Goal: Task Accomplishment & Management: Manage account settings

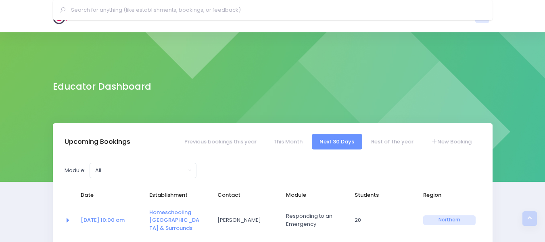
select select "5"
click at [65, 14] on img at bounding box center [64, 16] width 23 height 16
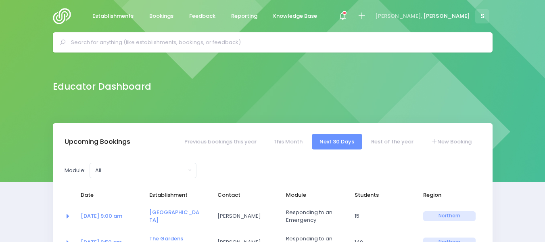
select select "5"
click at [346, 14] on icon at bounding box center [344, 13] width 4 height 4
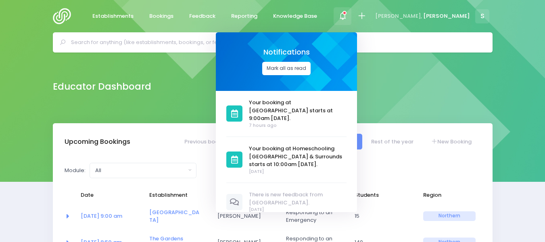
click at [311, 70] on button "Mark all as read" at bounding box center [286, 68] width 48 height 13
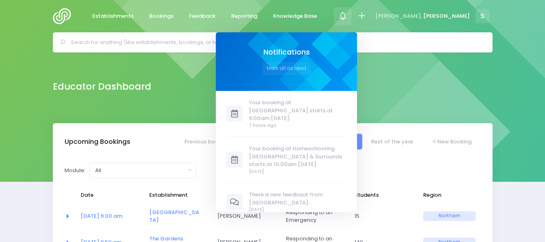
click at [482, 63] on div "Educator Dashboard" at bounding box center [272, 87] width 545 height 71
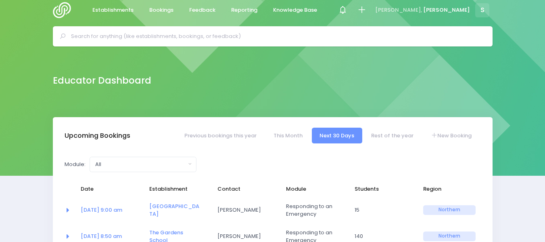
scroll to position [14, 0]
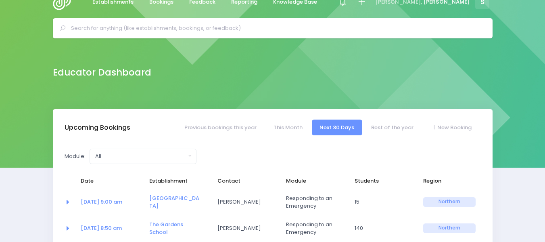
click at [77, 27] on input "text" at bounding box center [276, 28] width 410 height 12
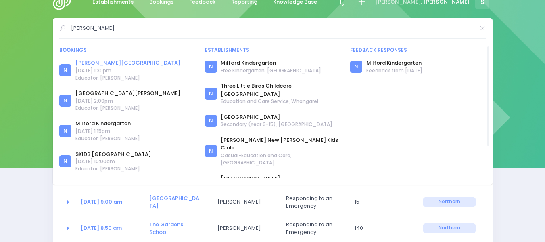
type input "miller"
click at [108, 62] on link "[PERSON_NAME][GEOGRAPHIC_DATA]" at bounding box center [127, 63] width 105 height 8
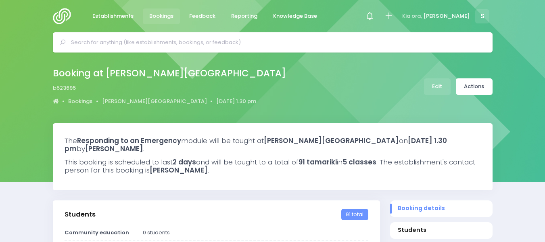
select select "5"
click at [434, 86] on link "Edit" at bounding box center [437, 86] width 27 height 17
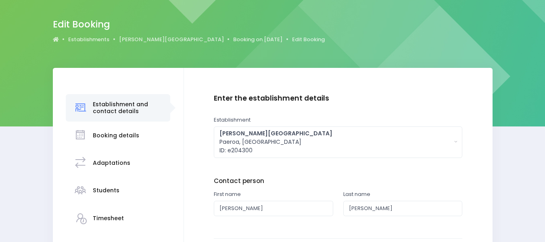
scroll to position [59, 0]
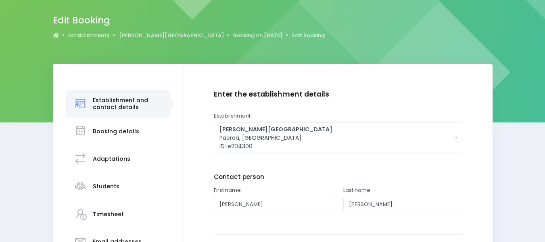
click at [107, 187] on h3 "Students" at bounding box center [106, 186] width 27 height 7
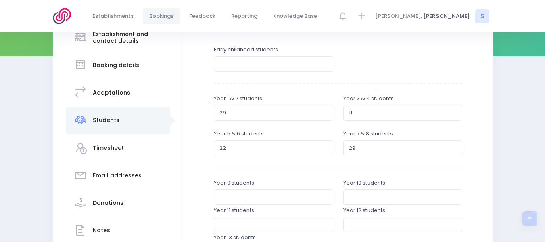
scroll to position [127, 0]
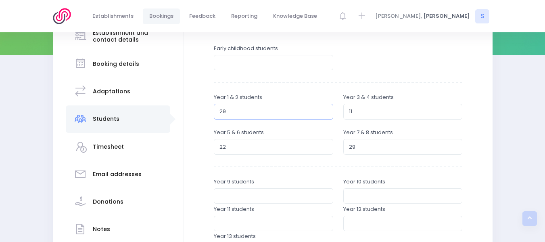
click at [233, 109] on input "29" at bounding box center [273, 111] width 119 height 15
click at [324, 116] on input "29" at bounding box center [273, 111] width 119 height 15
click at [325, 113] on input "28" at bounding box center [273, 111] width 119 height 15
type input "27"
click at [325, 113] on input "27" at bounding box center [273, 111] width 119 height 15
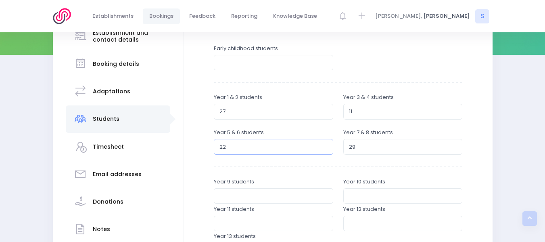
click at [323, 149] on input "21" at bounding box center [273, 146] width 119 height 15
type input "20"
click at [323, 149] on input "20" at bounding box center [273, 146] width 119 height 15
click at [453, 144] on input "30" at bounding box center [402, 146] width 119 height 15
click at [453, 144] on input "31" at bounding box center [402, 146] width 119 height 15
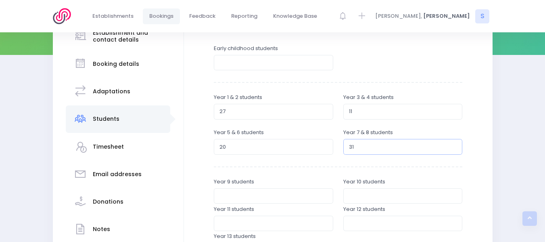
type input "32"
click at [453, 144] on input "32" at bounding box center [402, 146] width 119 height 15
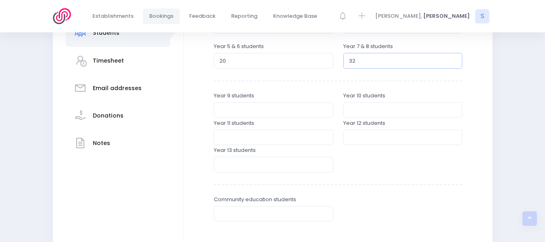
scroll to position [310, 0]
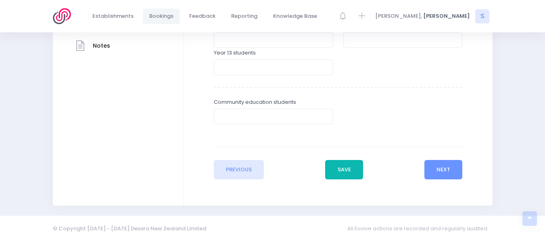
click at [361, 169] on button "Save" at bounding box center [344, 169] width 38 height 19
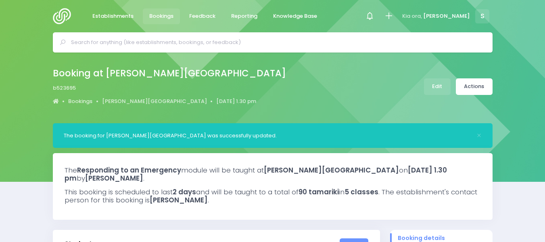
select select "5"
click at [482, 88] on link "Actions" at bounding box center [474, 86] width 37 height 17
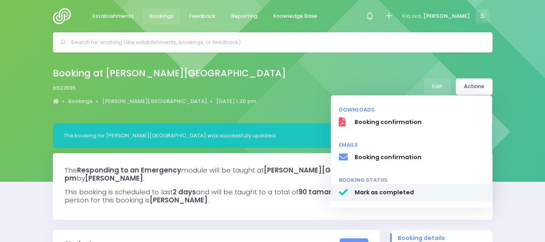
click at [378, 191] on span "Mark as completed" at bounding box center [419, 192] width 130 height 8
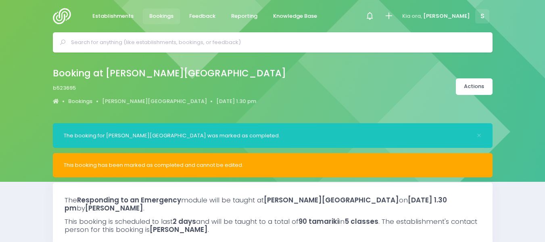
select select "5"
click at [91, 42] on input "text" at bounding box center [276, 42] width 410 height 12
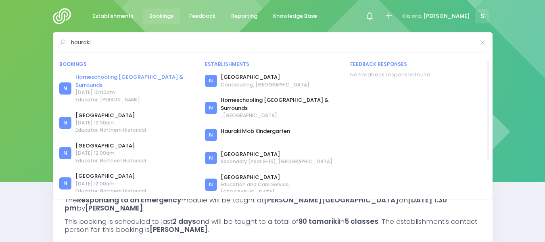
type input "hauraki"
click at [135, 77] on link "Homeschooling [GEOGRAPHIC_DATA] & Surrounds" at bounding box center [134, 81] width 119 height 16
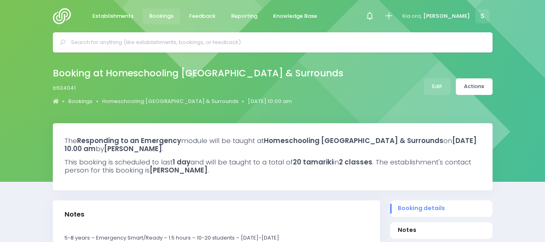
select select "5"
click at [432, 85] on link "Edit" at bounding box center [437, 86] width 27 height 17
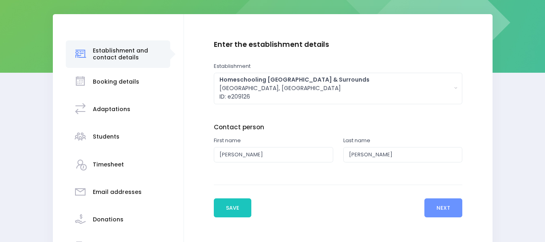
scroll to position [124, 0]
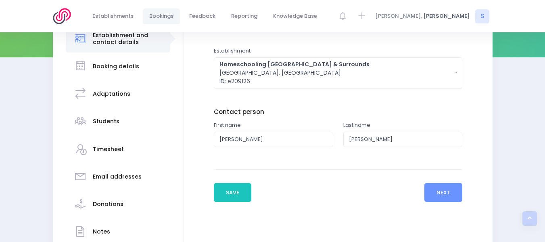
click at [99, 121] on h3 "Students" at bounding box center [106, 121] width 27 height 7
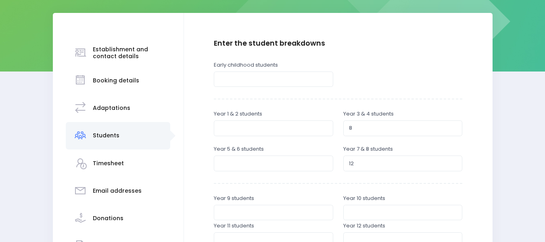
scroll to position [113, 0]
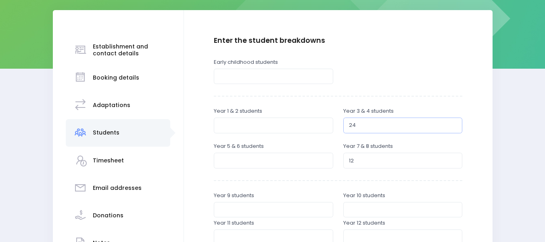
click at [454, 121] on input "25" at bounding box center [402, 124] width 119 height 15
click at [453, 122] on input "26" at bounding box center [402, 124] width 119 height 15
click at [453, 122] on input "27" at bounding box center [402, 124] width 119 height 15
click at [453, 122] on input "28" at bounding box center [402, 124] width 119 height 15
click at [453, 122] on input "29" at bounding box center [402, 124] width 119 height 15
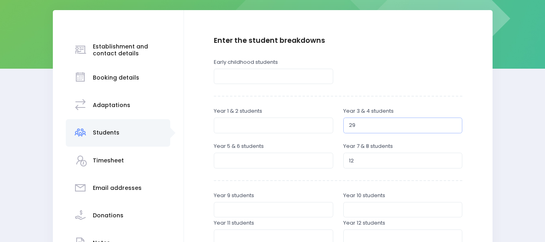
type input "30"
click at [453, 122] on input "30" at bounding box center [402, 124] width 119 height 15
type input "19"
click at [453, 158] on input "19" at bounding box center [402, 159] width 119 height 15
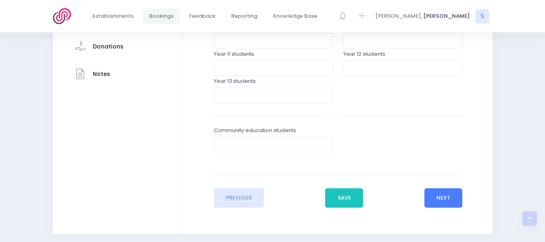
click at [442, 199] on button "Next" at bounding box center [443, 197] width 38 height 19
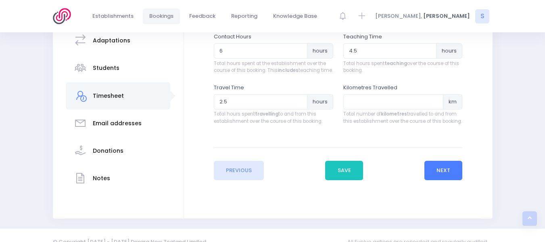
scroll to position [180, 0]
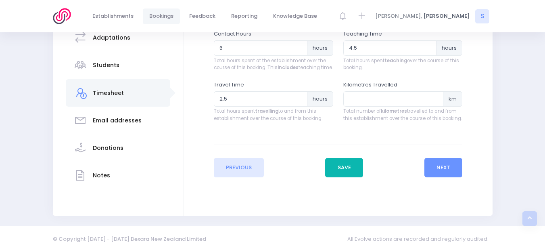
click at [339, 170] on button "Save" at bounding box center [344, 167] width 38 height 19
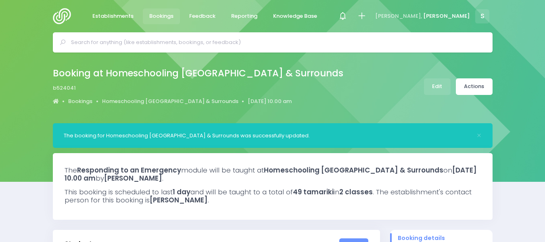
select select "5"
click at [475, 90] on link "Actions" at bounding box center [474, 86] width 37 height 17
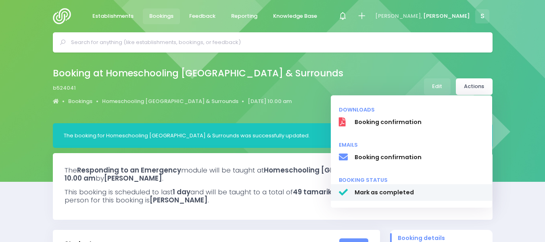
click at [371, 190] on span "Mark as completed" at bounding box center [419, 192] width 130 height 8
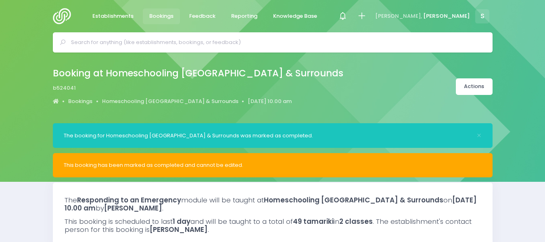
select select "5"
click at [60, 11] on img at bounding box center [64, 16] width 23 height 16
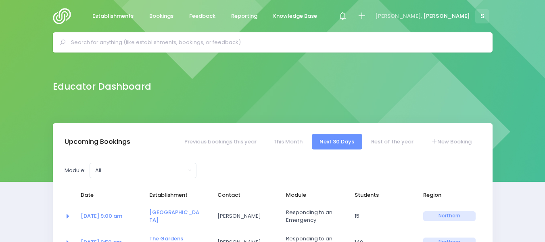
select select "5"
